Goal: Task Accomplishment & Management: Manage account settings

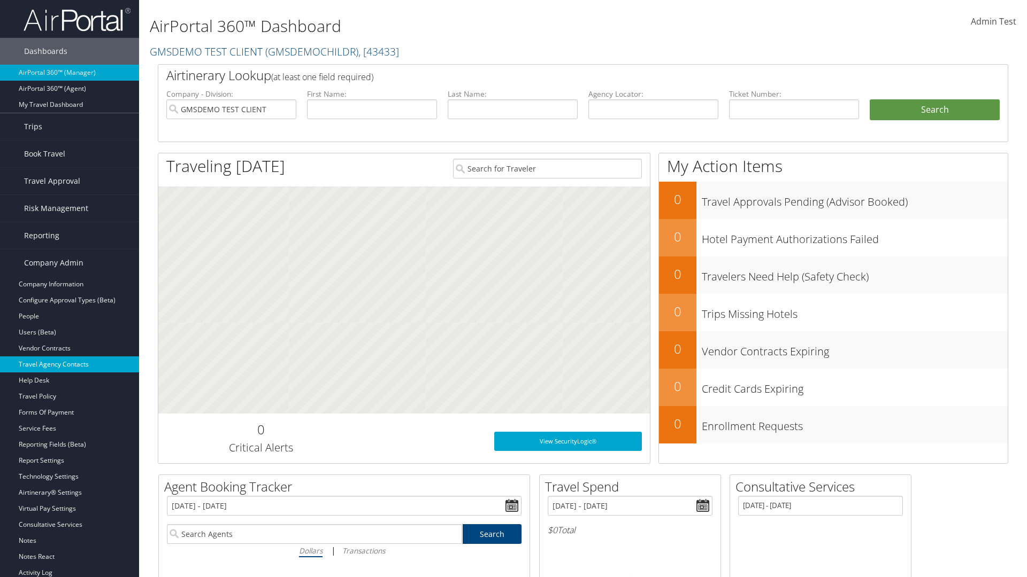
click at [70, 365] on link "Travel Agency Contacts" at bounding box center [69, 365] width 139 height 16
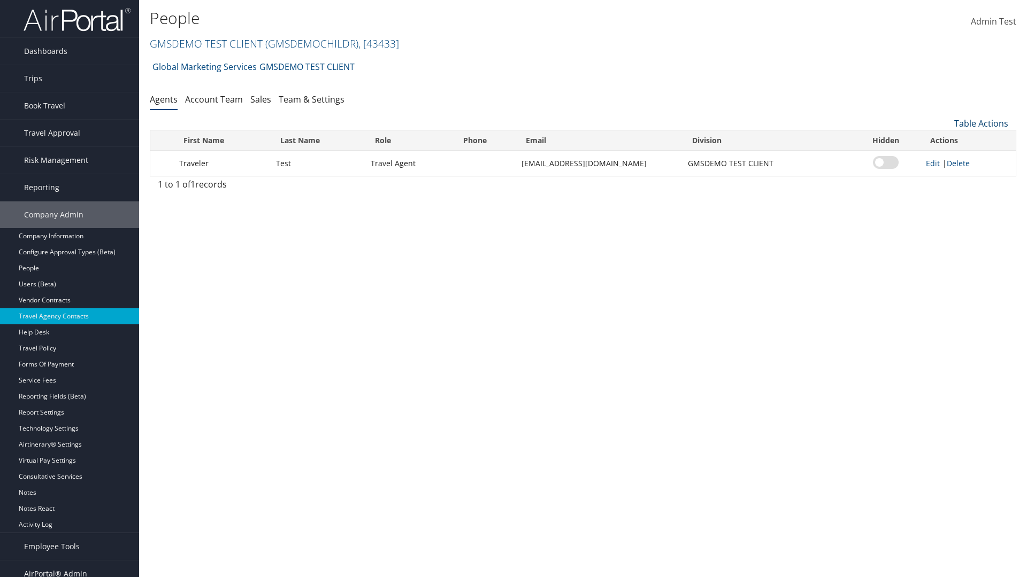
click at [981, 124] on link "Table Actions" at bounding box center [981, 124] width 54 height 12
click at [945, 158] on link "Add New Contact" at bounding box center [945, 158] width 141 height 18
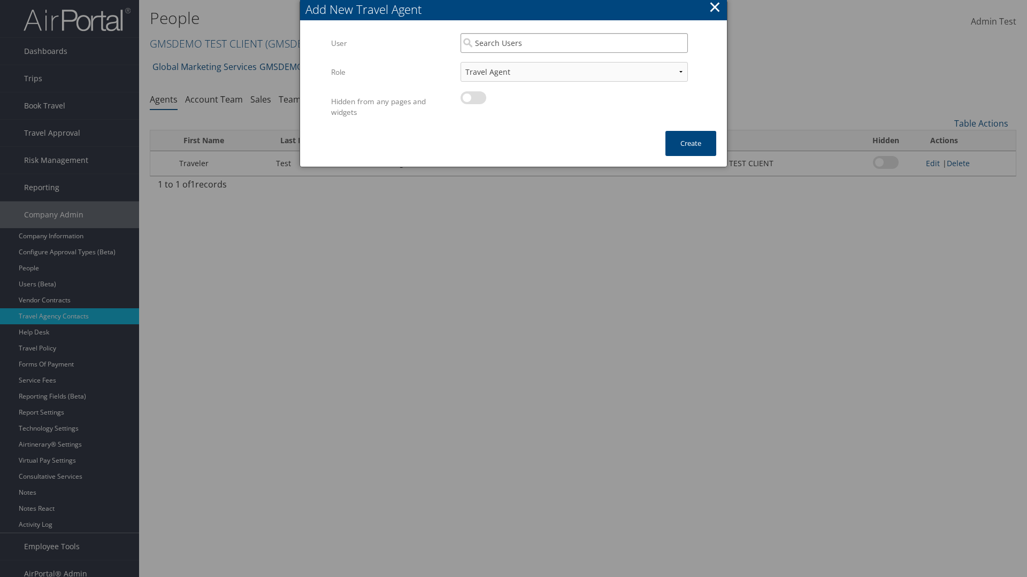
click at [574, 43] on input "search" at bounding box center [573, 43] width 227 height 20
click at [574, 68] on div "User" at bounding box center [574, 73] width 223 height 11
type input "Admin Test"
click at [690, 143] on button "Create" at bounding box center [690, 143] width 51 height 25
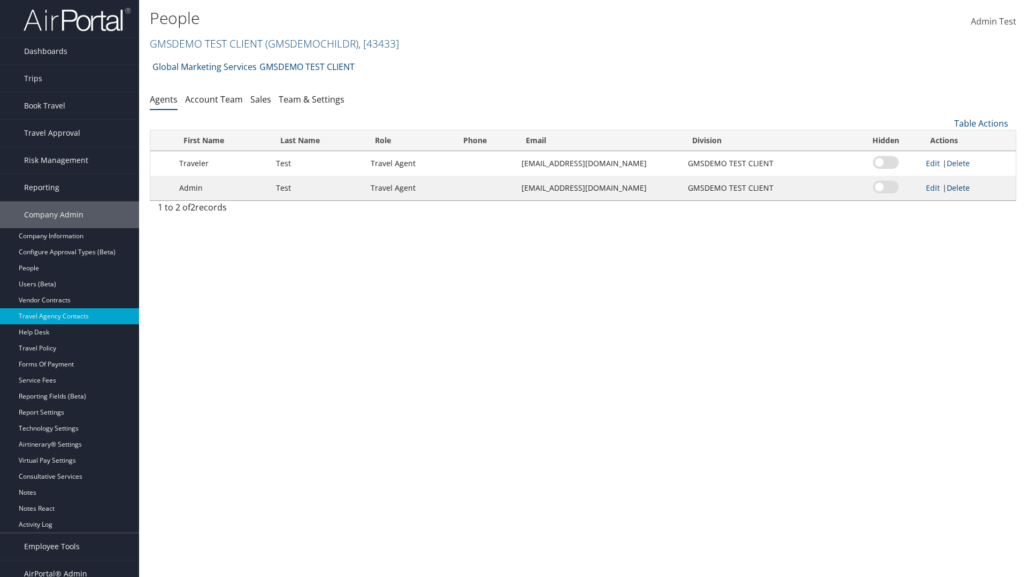
click at [959, 188] on link "Delete" at bounding box center [957, 188] width 23 height 10
